Goal: Task Accomplishment & Management: Manage account settings

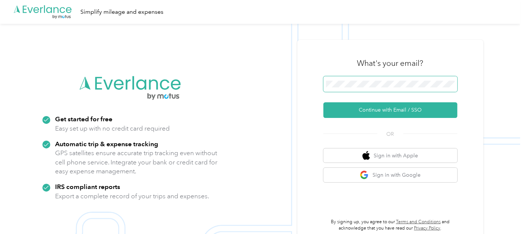
click at [361, 79] on span at bounding box center [390, 84] width 134 height 16
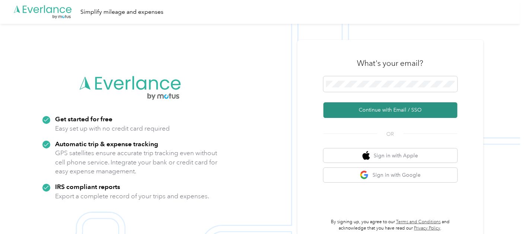
click at [384, 109] on button "Continue with Email / SSO" at bounding box center [390, 110] width 134 height 16
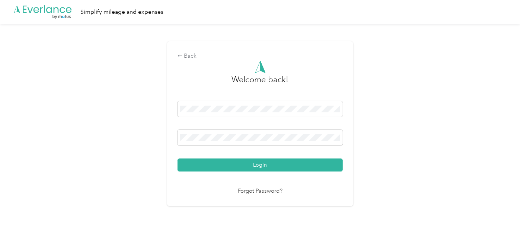
click at [262, 164] on button "Login" at bounding box center [259, 164] width 165 height 13
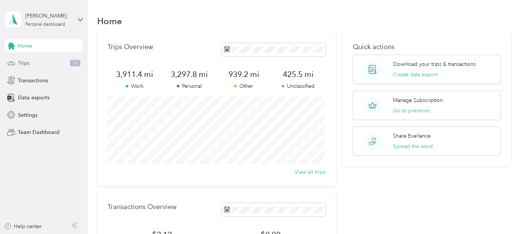
click at [25, 63] on span "Trips" at bounding box center [24, 63] width 12 height 8
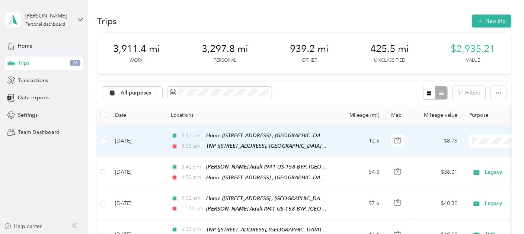
click at [451, 60] on span "TNP" at bounding box center [484, 59] width 69 height 8
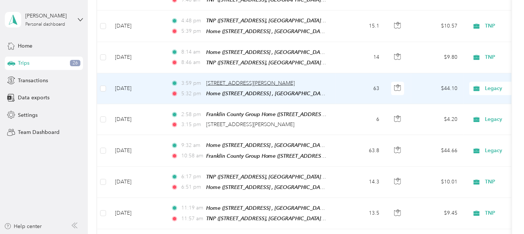
scroll to position [744, 0]
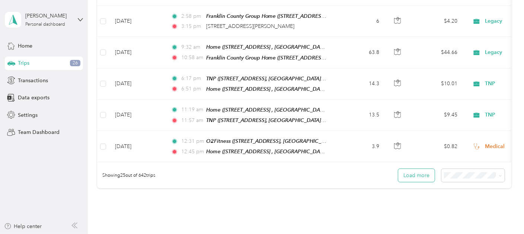
click at [415, 169] on button "Load more" at bounding box center [416, 175] width 36 height 13
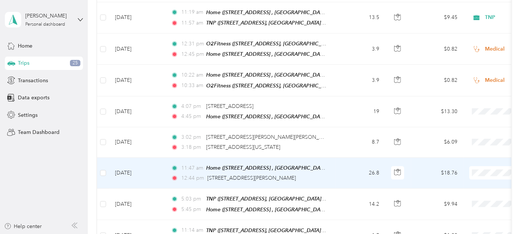
scroll to position [843, 0]
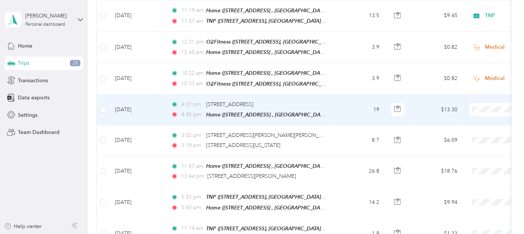
click at [469, 115] on span "Personal" at bounding box center [484, 116] width 69 height 8
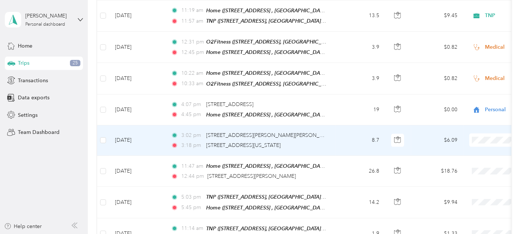
click at [468, 145] on span "Personal" at bounding box center [484, 147] width 69 height 8
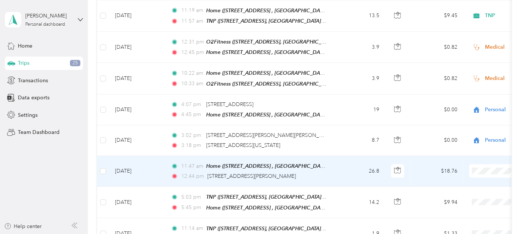
click at [470, 55] on span "Personal" at bounding box center [484, 59] width 69 height 8
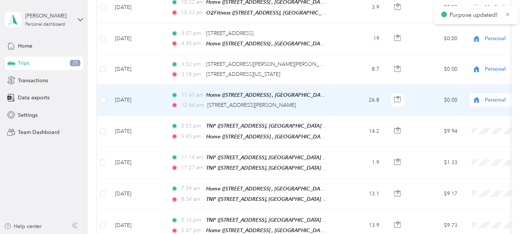
scroll to position [917, 0]
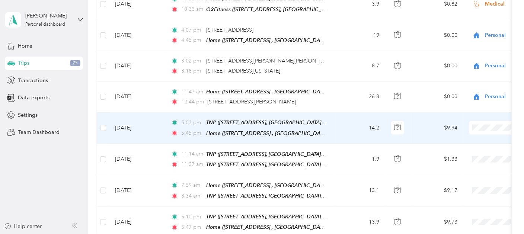
click at [456, 144] on span "TNP" at bounding box center [484, 144] width 69 height 8
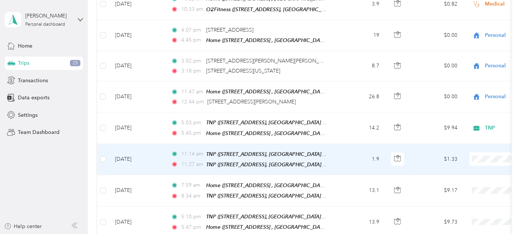
click at [458, 58] on span "TNP" at bounding box center [484, 58] width 69 height 8
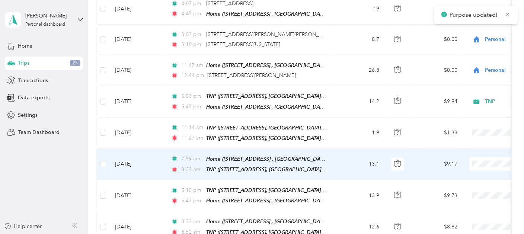
scroll to position [967, 0]
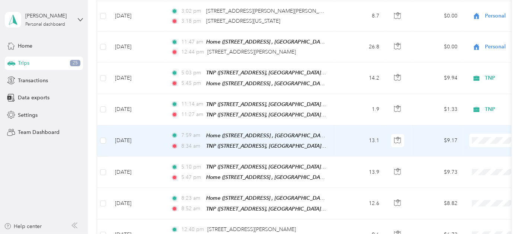
click at [465, 155] on span "TNP" at bounding box center [484, 157] width 69 height 8
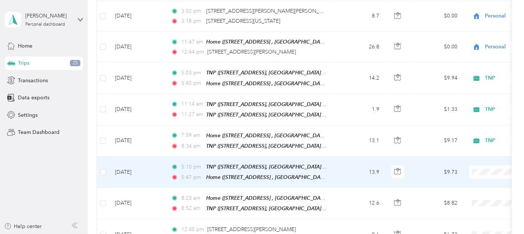
click at [455, 72] on li "TNP" at bounding box center [478, 68] width 92 height 13
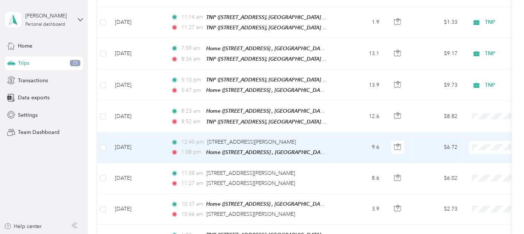
scroll to position [1066, 0]
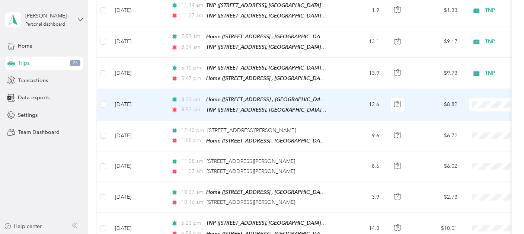
click at [467, 117] on span "TNP" at bounding box center [484, 120] width 69 height 8
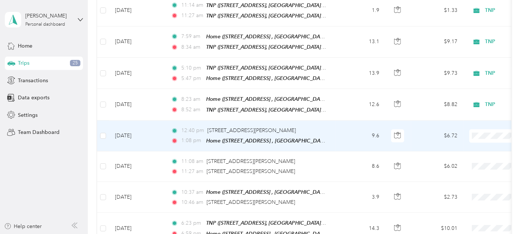
click at [458, 137] on span "Personal" at bounding box center [484, 133] width 69 height 8
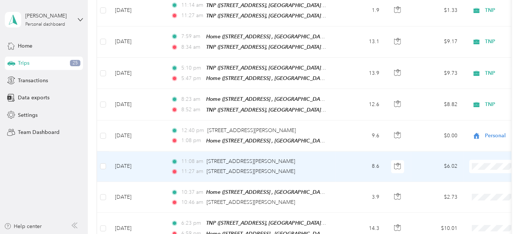
click at [452, 151] on td "$6.02" at bounding box center [437, 166] width 52 height 31
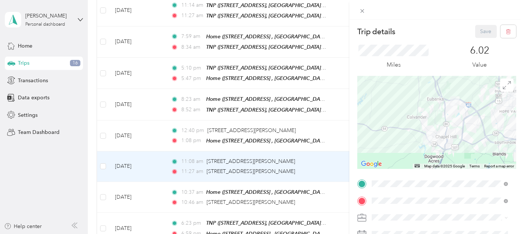
click at [434, 22] on div "Trip details Save This trip cannot be edited because it is either under review,…" at bounding box center [436, 137] width 174 height 234
drag, startPoint x: 331, startPoint y: 134, endPoint x: 347, endPoint y: 150, distance: 22.4
click at [331, 135] on div "Trip details Save This trip cannot be edited because it is either under review,…" at bounding box center [262, 117] width 524 height 234
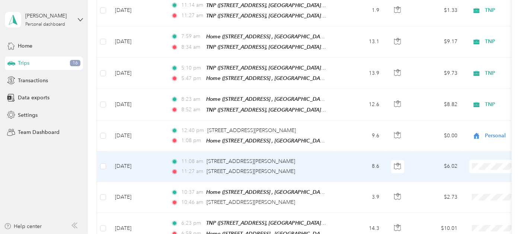
click at [455, 48] on span "Personal" at bounding box center [484, 48] width 69 height 8
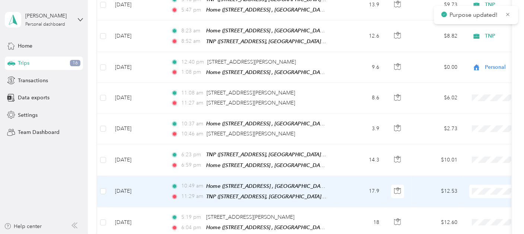
scroll to position [1141, 0]
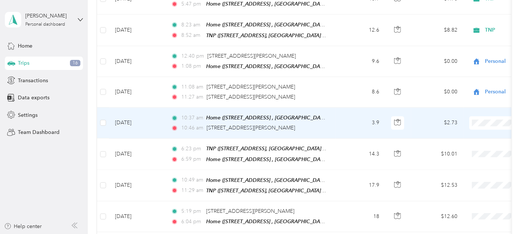
click at [469, 121] on span "Personal" at bounding box center [484, 122] width 69 height 8
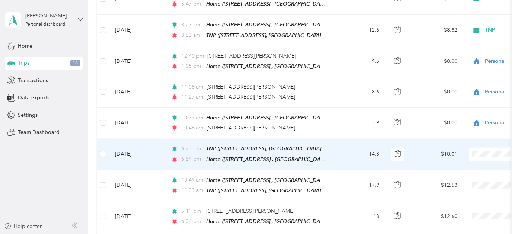
click at [455, 44] on span "TNP" at bounding box center [484, 48] width 69 height 8
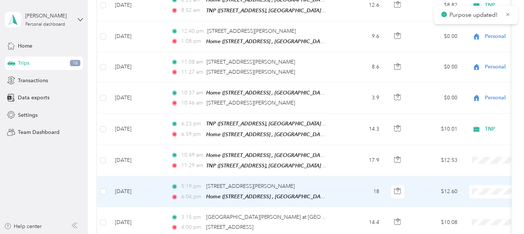
scroll to position [1190, 0]
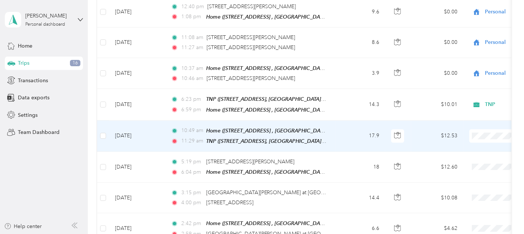
click at [458, 147] on span "TNP" at bounding box center [484, 148] width 69 height 8
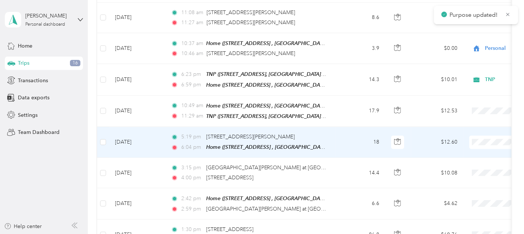
scroll to position [1240, 0]
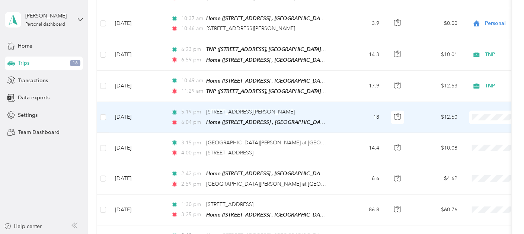
click at [459, 125] on span "TNP" at bounding box center [484, 128] width 69 height 8
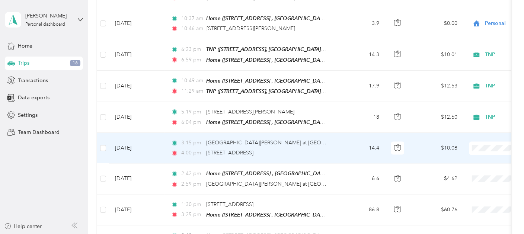
click at [469, 145] on span "Personal" at bounding box center [484, 146] width 69 height 8
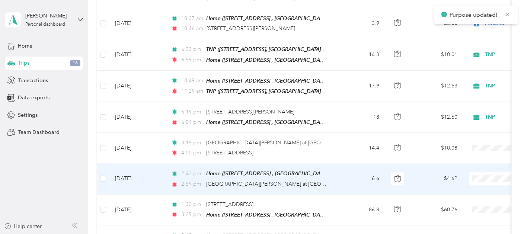
drag, startPoint x: 467, startPoint y: 60, endPoint x: 470, endPoint y: 67, distance: 7.9
click at [467, 60] on span "Personal" at bounding box center [484, 58] width 69 height 8
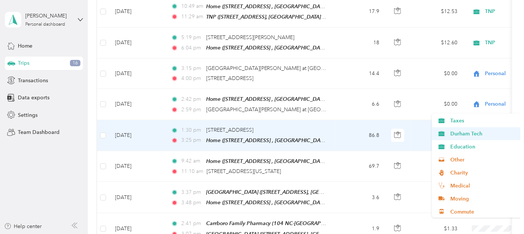
scroll to position [78, 0]
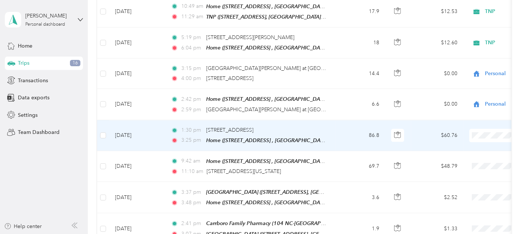
click at [466, 172] on span "Charity" at bounding box center [484, 169] width 69 height 8
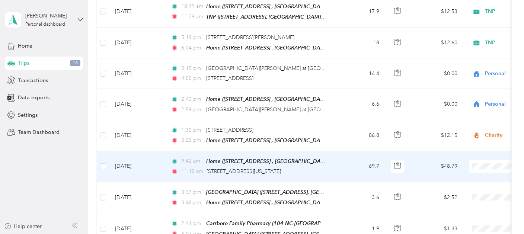
click at [464, 83] on span "Charity" at bounding box center [484, 84] width 69 height 8
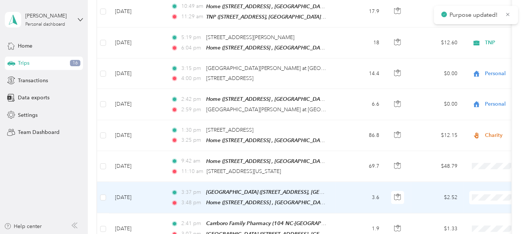
scroll to position [1339, 0]
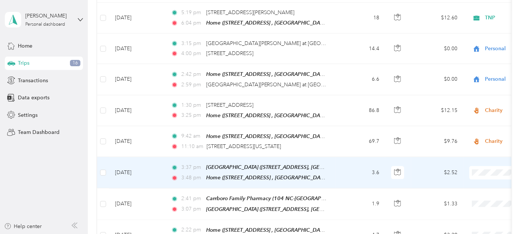
click at [458, 48] on span "Personal" at bounding box center [484, 50] width 69 height 8
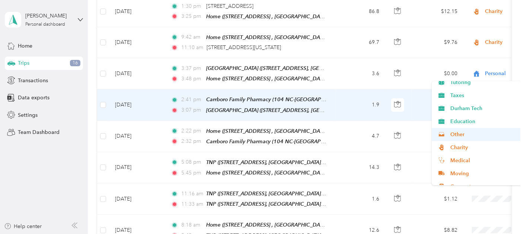
scroll to position [78, 0]
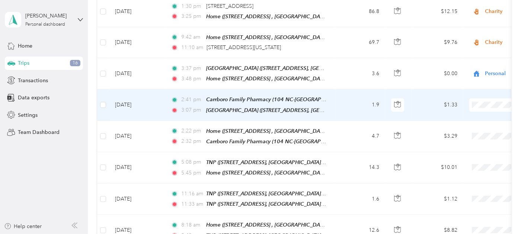
click at [461, 151] on span "Medical" at bounding box center [484, 153] width 69 height 8
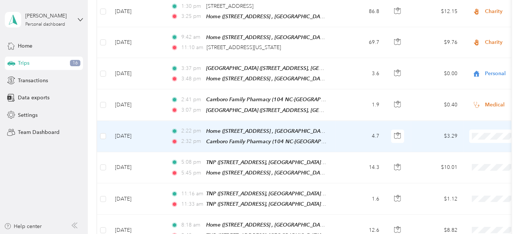
click at [455, 183] on span "Medical" at bounding box center [484, 180] width 69 height 8
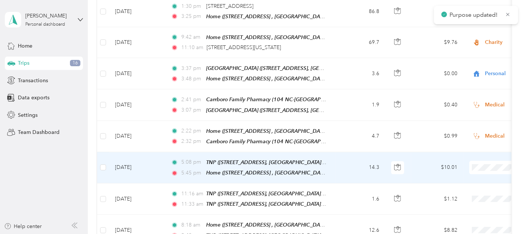
click at [464, 54] on span "TNP" at bounding box center [484, 55] width 69 height 8
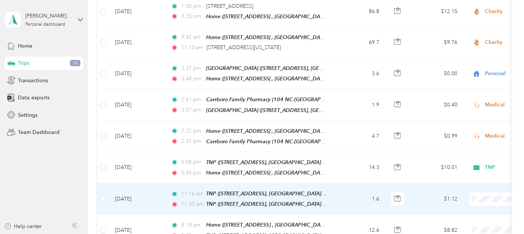
click at [461, 86] on span "TNP" at bounding box center [484, 86] width 69 height 8
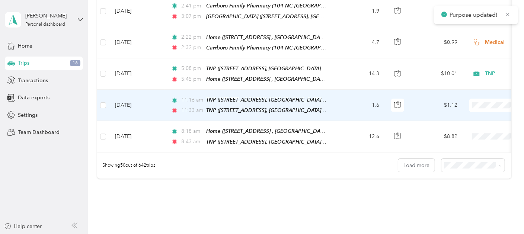
scroll to position [1538, 0]
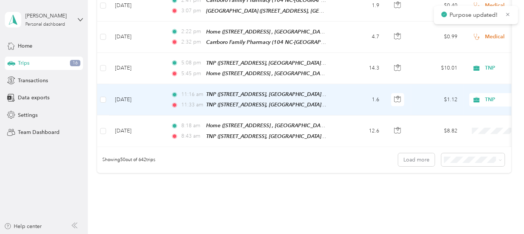
click at [469, 89] on span "Personal" at bounding box center [484, 93] width 69 height 8
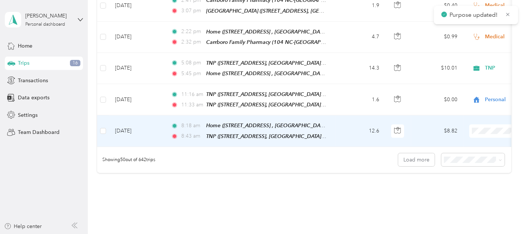
click at [454, 136] on span "TNP" at bounding box center [484, 136] width 69 height 8
click at [420, 153] on button "Load more" at bounding box center [416, 159] width 36 height 13
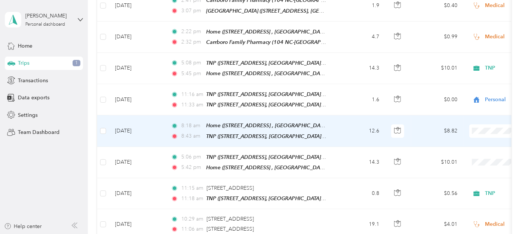
click at [460, 135] on span "TNP" at bounding box center [484, 136] width 69 height 8
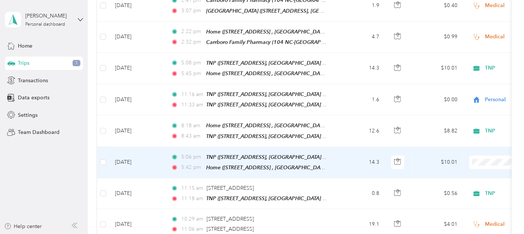
click at [456, 47] on span "TNP" at bounding box center [484, 44] width 69 height 8
click at [467, 46] on span "TNP" at bounding box center [480, 48] width 60 height 8
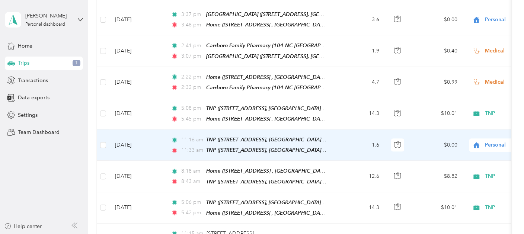
scroll to position [1438, 0]
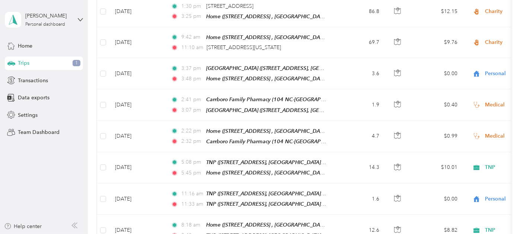
click at [76, 63] on span "1" at bounding box center [77, 63] width 8 height 7
click at [24, 60] on span "Trips" at bounding box center [24, 63] width 12 height 8
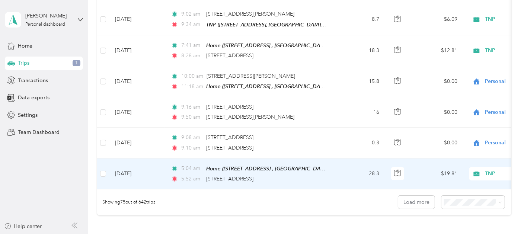
scroll to position [2312, 0]
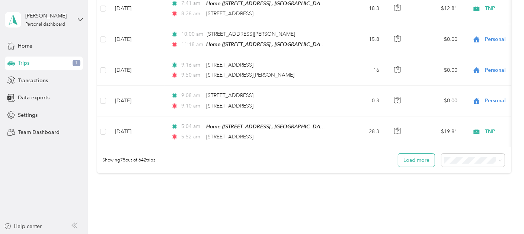
click at [410, 154] on button "Load more" at bounding box center [416, 160] width 36 height 13
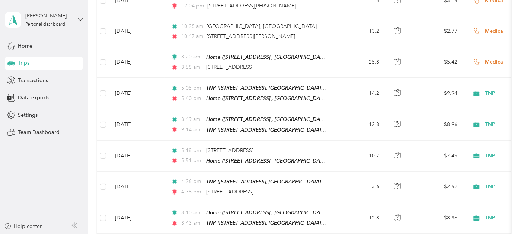
scroll to position [2900, 0]
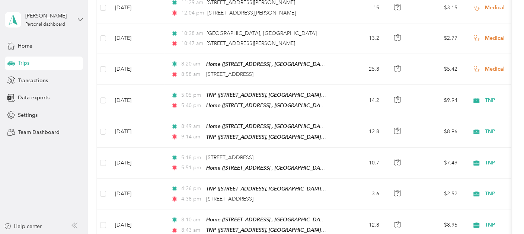
click at [83, 20] on icon at bounding box center [80, 19] width 5 height 5
click at [35, 60] on div "Log out" at bounding box center [26, 57] width 29 height 8
